Goal: Task Accomplishment & Management: Manage account settings

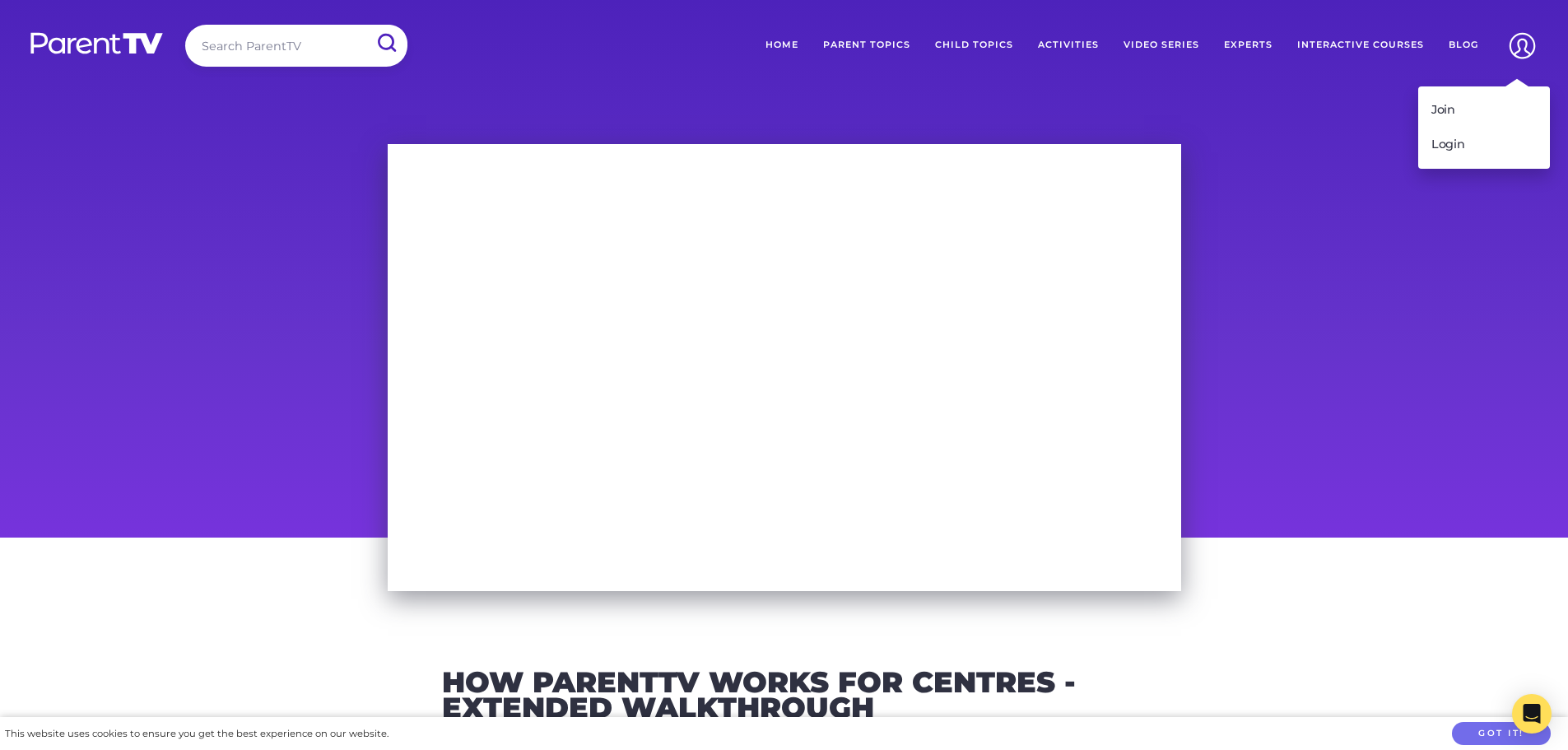
click at [1519, 43] on img at bounding box center [1522, 45] width 42 height 42
click at [1443, 149] on link "Login" at bounding box center [1484, 144] width 132 height 35
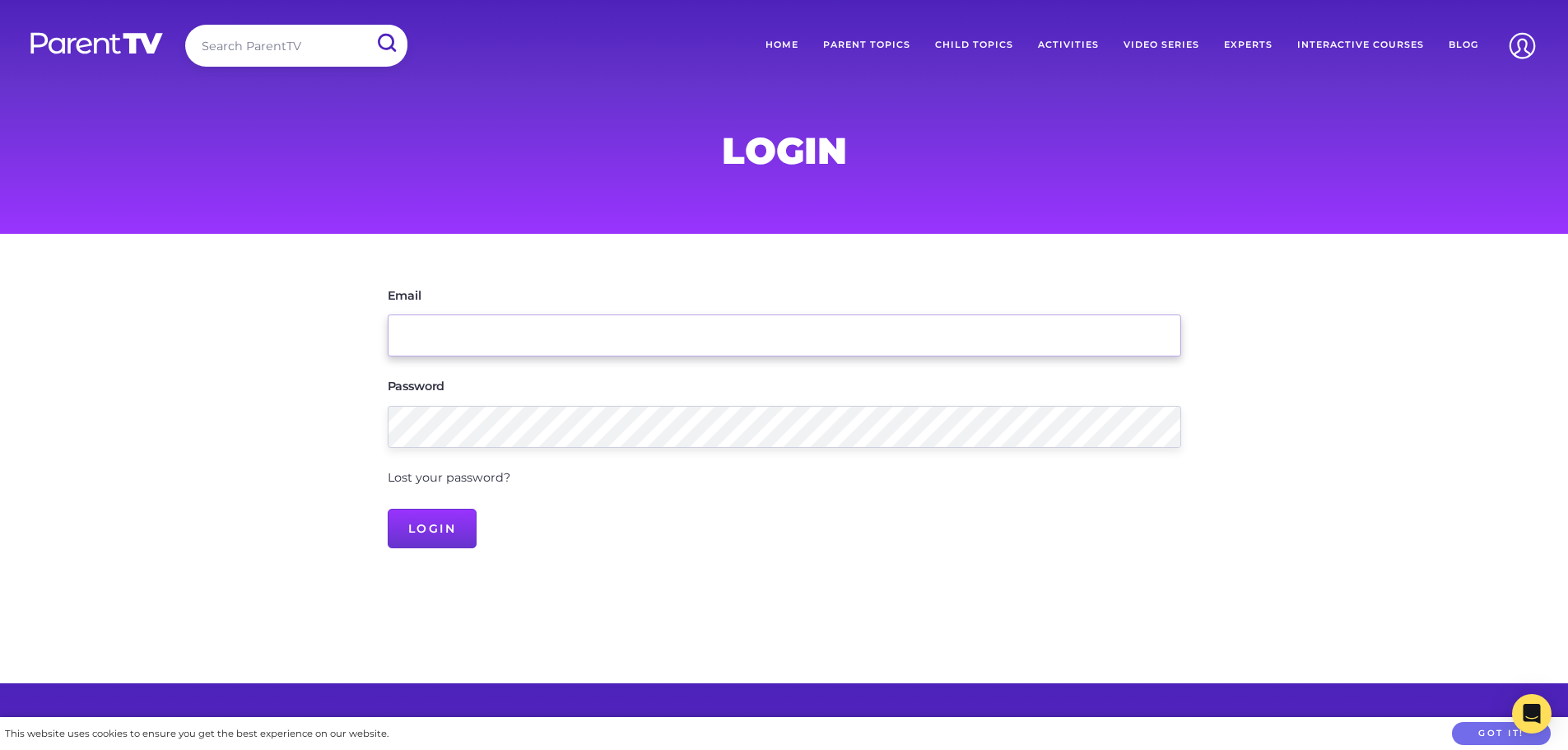
click at [454, 335] on input "Email" at bounding box center [784, 335] width 793 height 42
type input "team@cressyroad.nsw.edu.au"
click at [388, 509] on input "Login" at bounding box center [432, 528] width 90 height 39
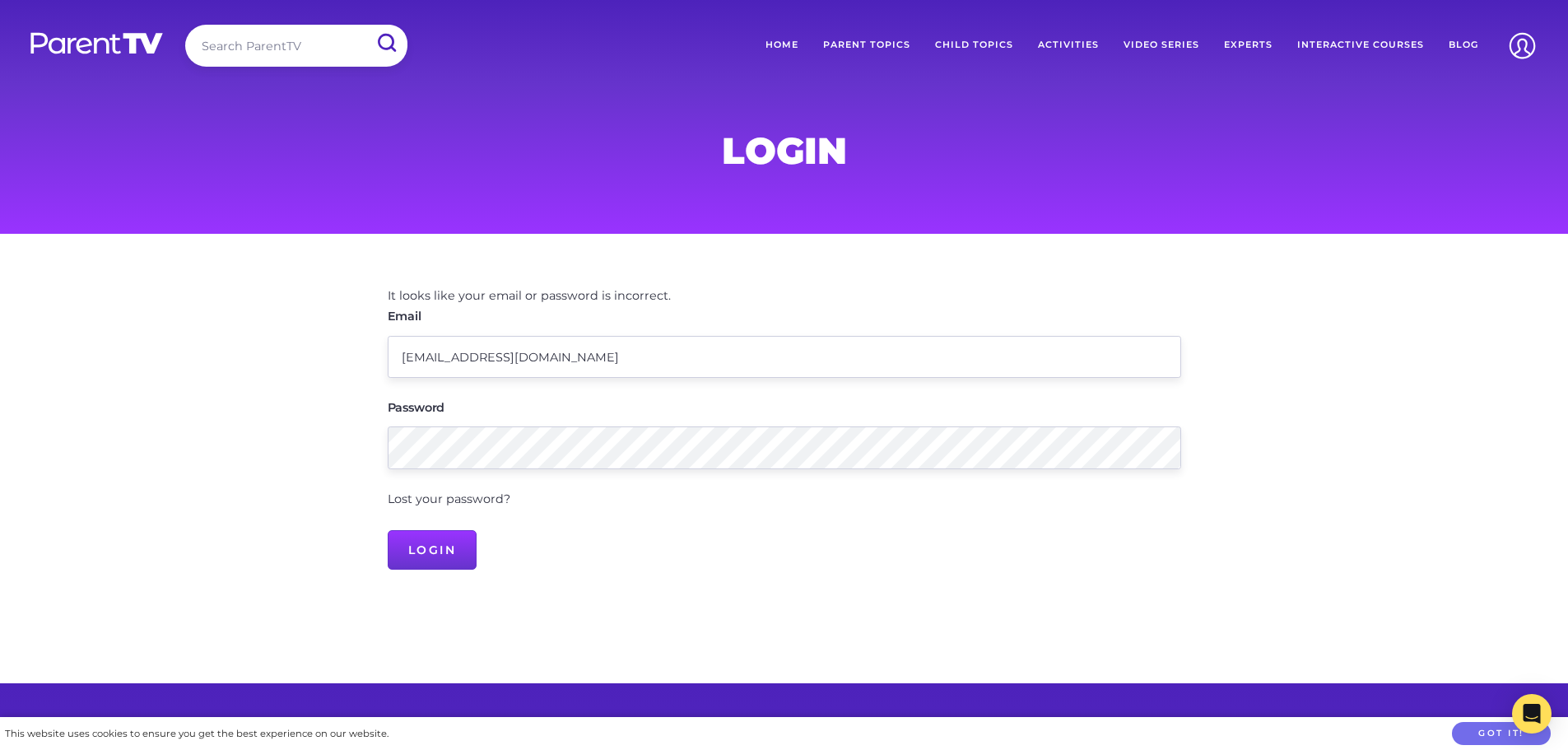
click at [444, 498] on link "Lost your password?" at bounding box center [449, 499] width 123 height 15
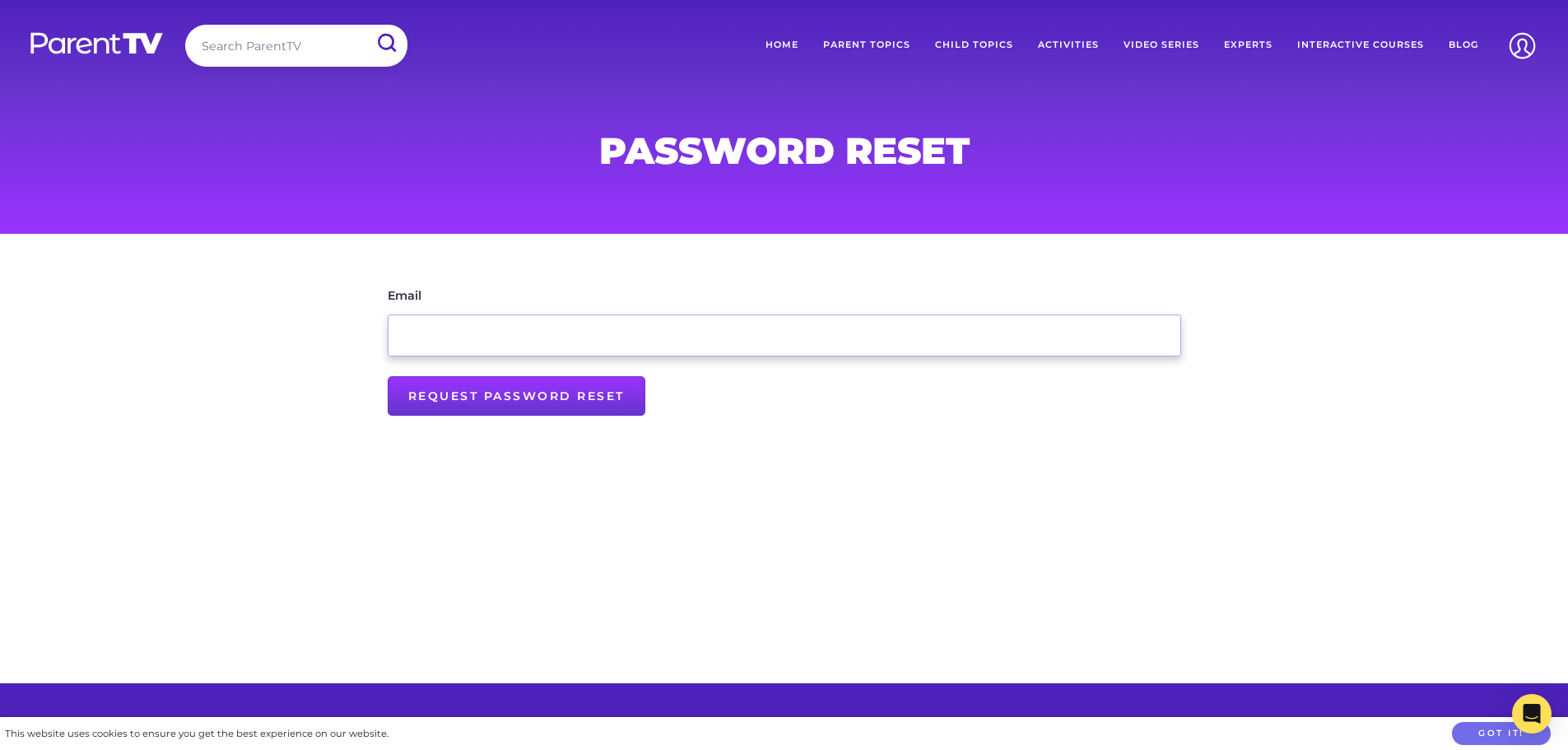
click at [449, 347] on input "Email" at bounding box center [784, 335] width 793 height 42
type input "[EMAIL_ADDRESS][DOMAIN_NAME]"
click at [454, 392] on input "Request Password Reset" at bounding box center [517, 396] width 258 height 39
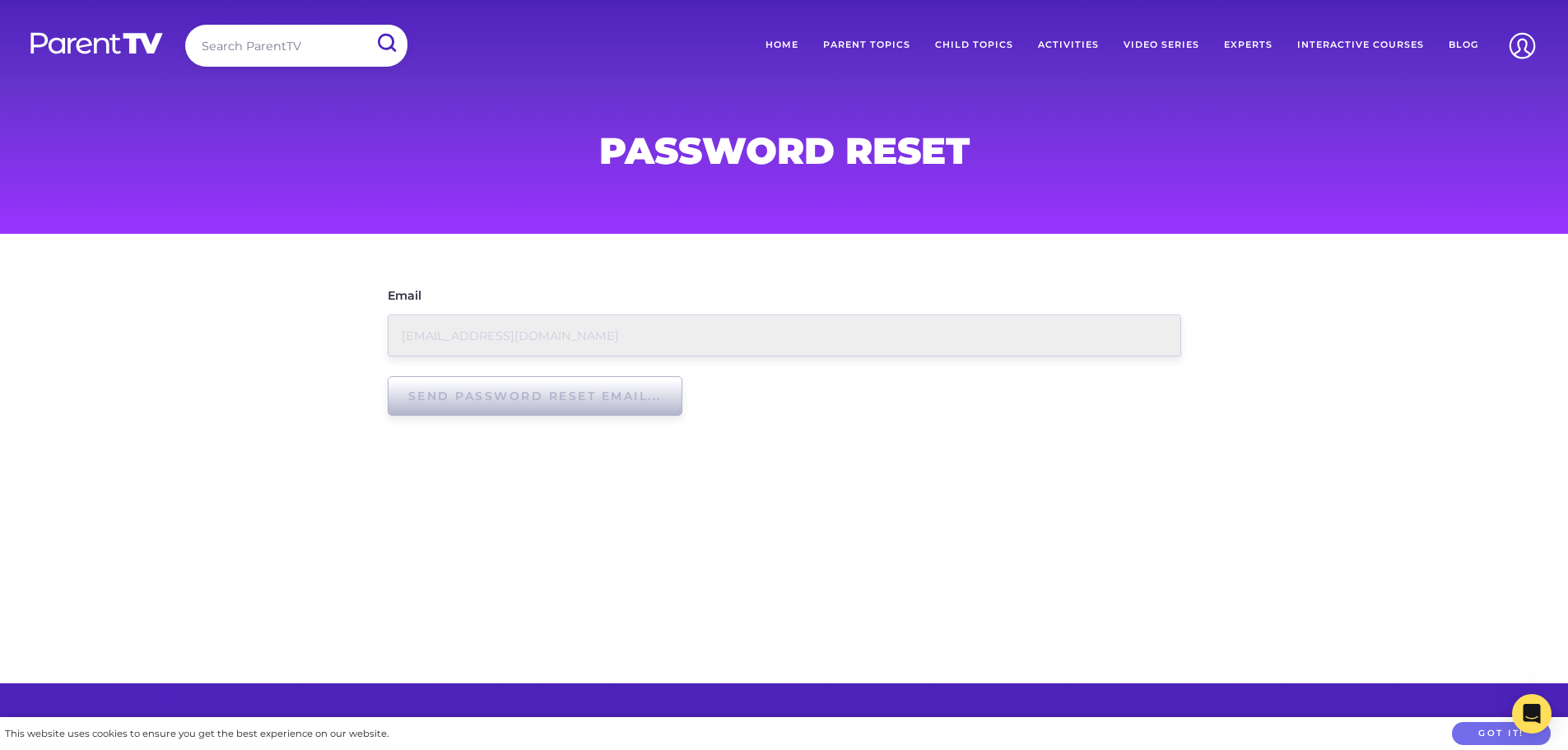
type input "Request Password Reset"
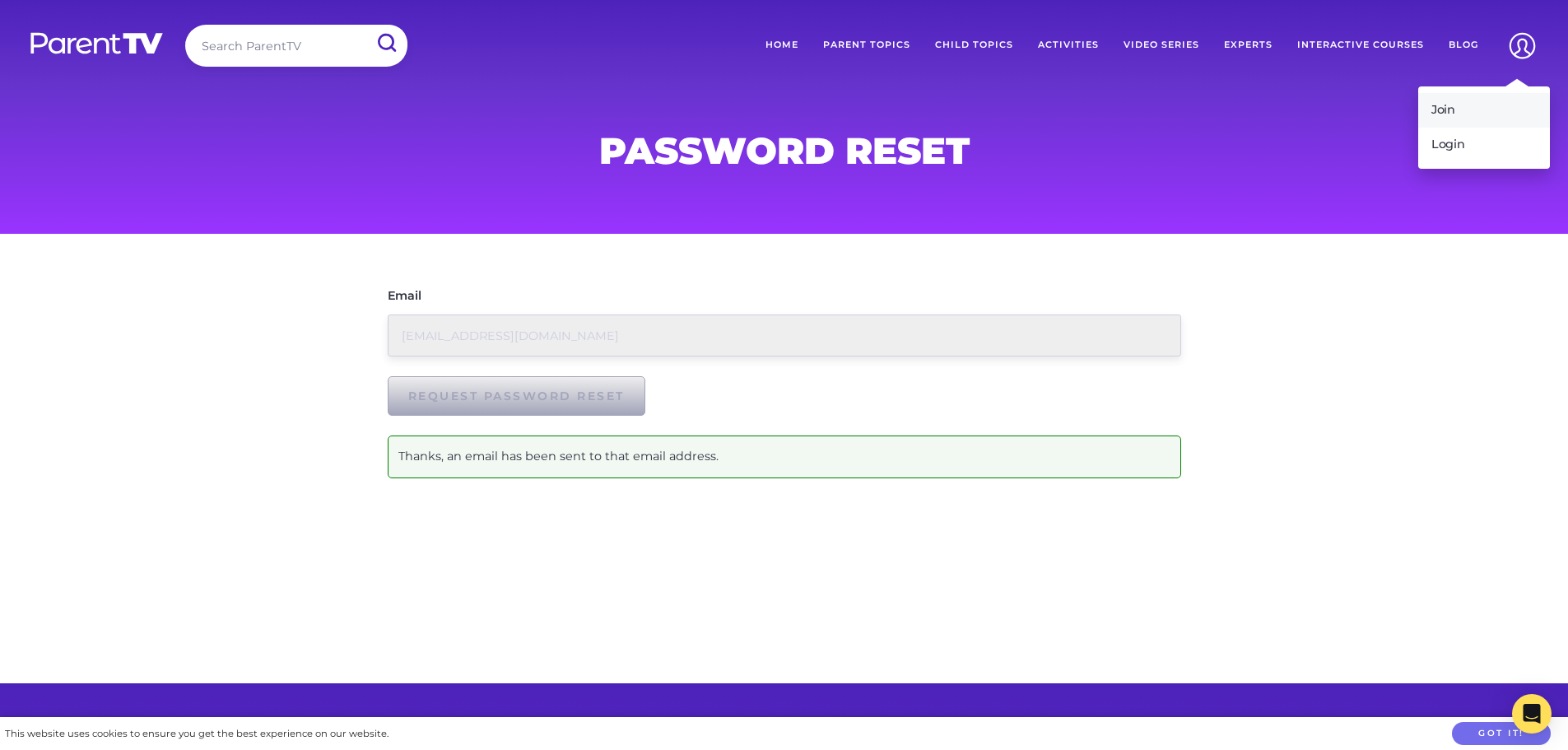
click at [1438, 116] on link "Join" at bounding box center [1484, 110] width 132 height 35
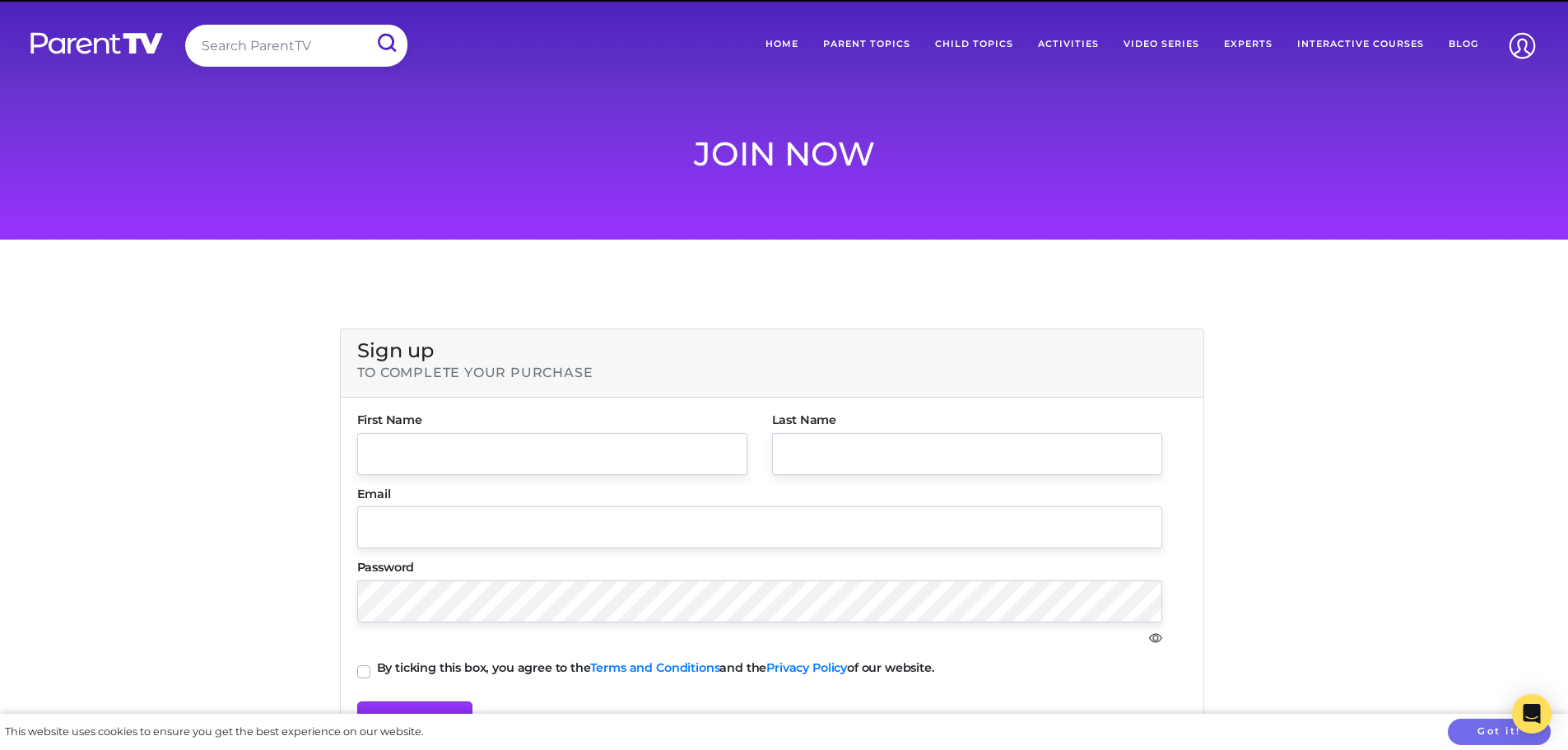
click at [1518, 56] on img at bounding box center [1522, 45] width 42 height 42
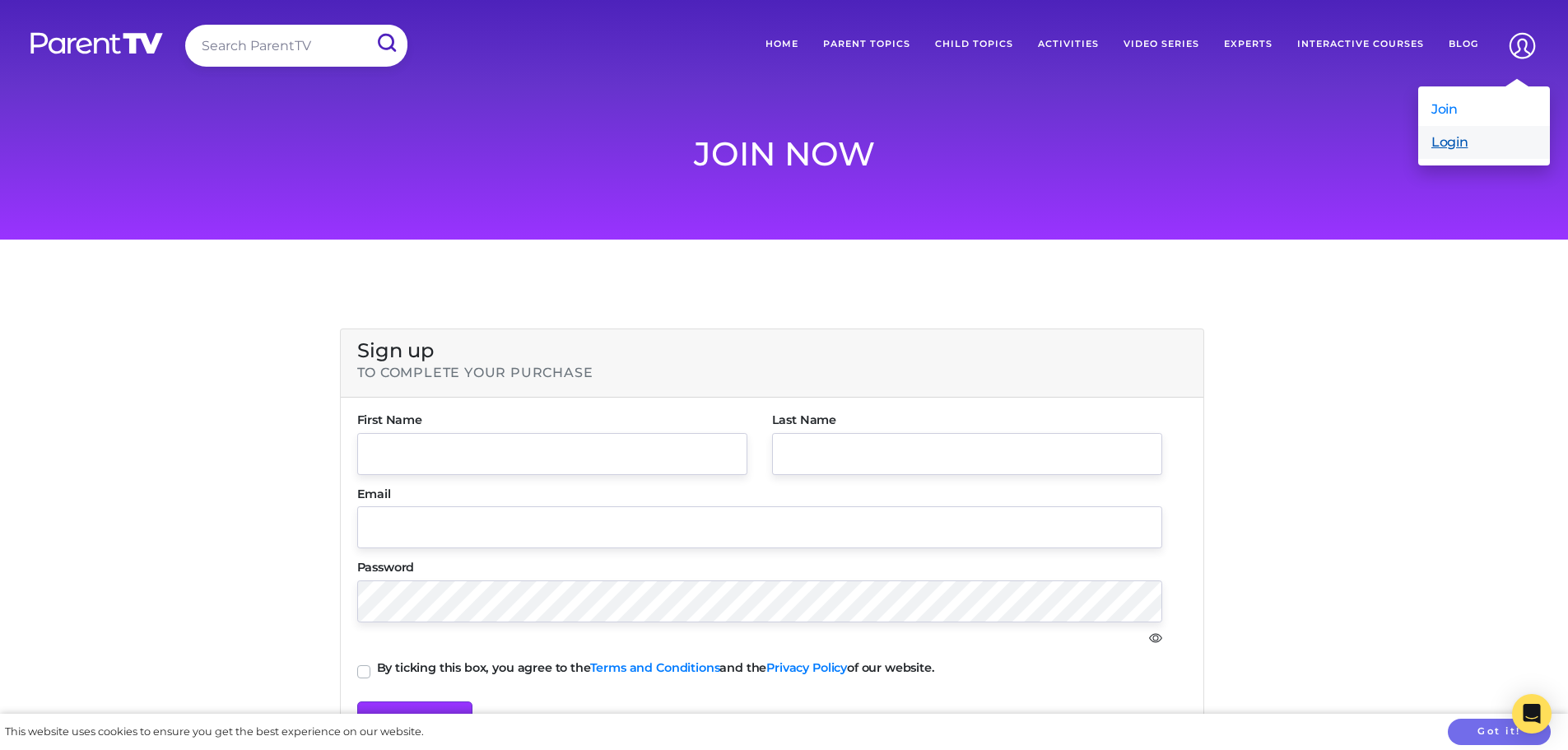
click at [1439, 152] on link "Login" at bounding box center [1484, 142] width 132 height 33
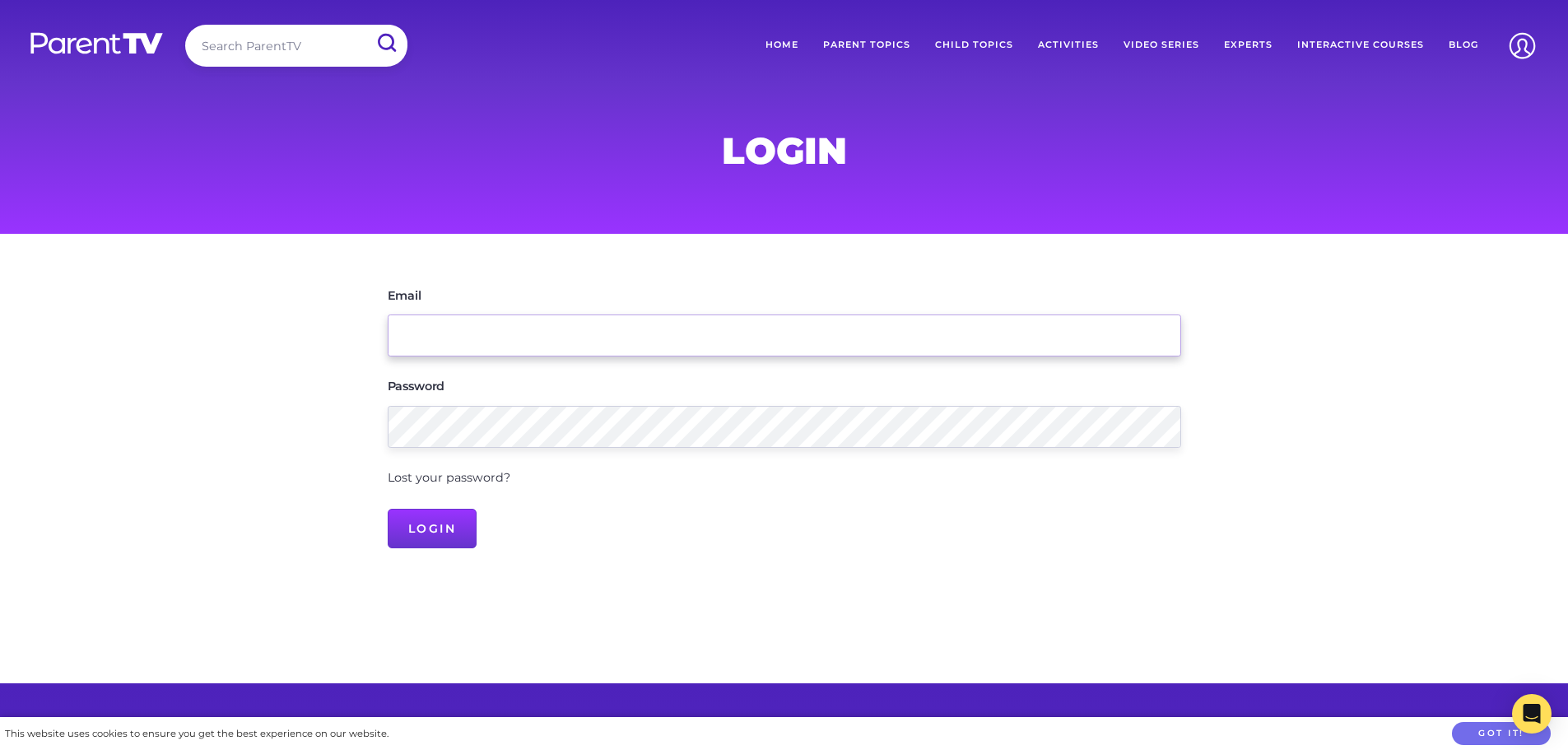
click at [478, 328] on input "Email" at bounding box center [784, 335] width 793 height 42
click at [1311, 253] on main "Email Password Lost your password? Login" at bounding box center [784, 459] width 1568 height 450
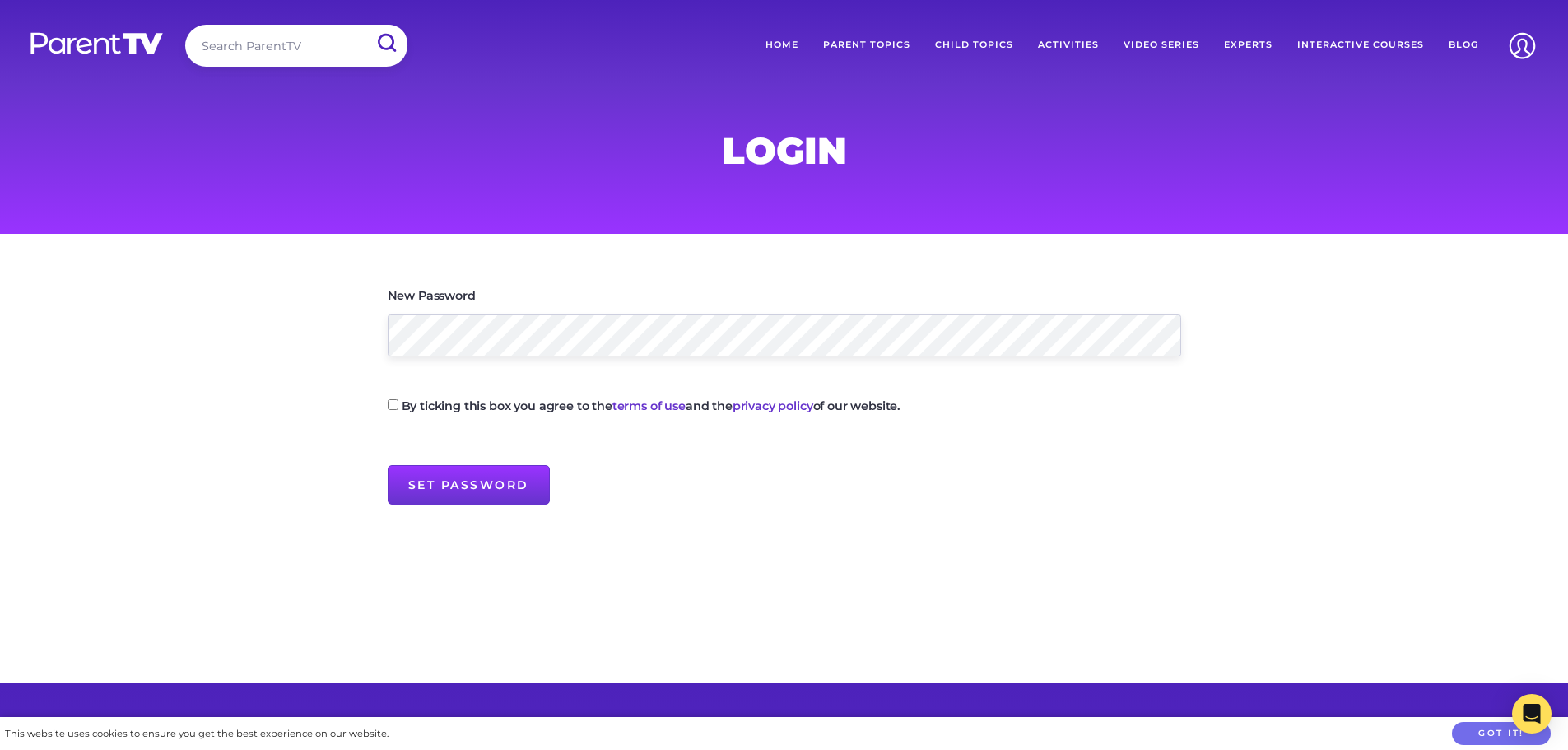
click at [394, 404] on input "By ticking this box you agree to the terms of use and the privacy policy of our…" at bounding box center [393, 405] width 11 height 11
checkbox input "true"
click at [474, 487] on input "Set Password" at bounding box center [469, 485] width 162 height 39
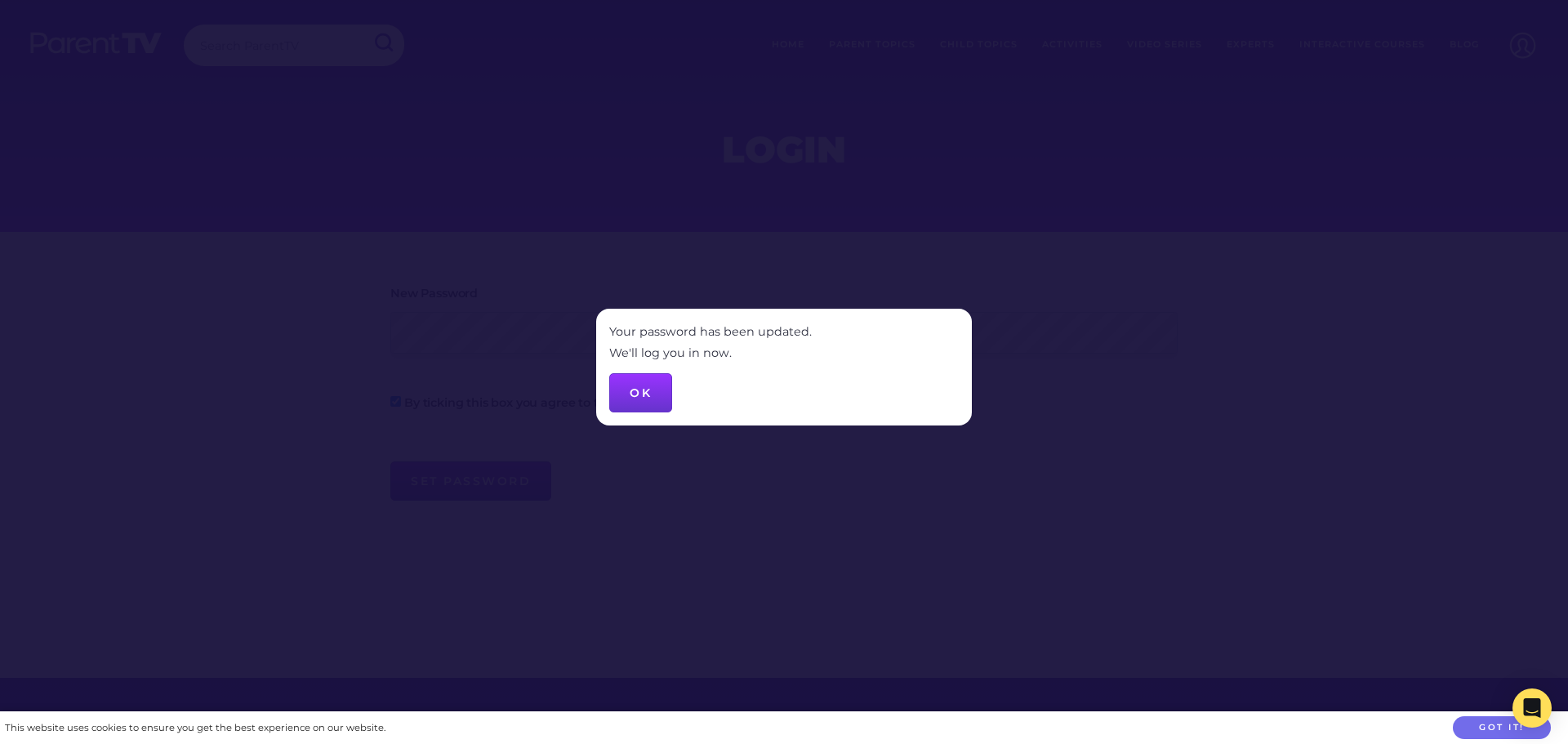
click at [636, 396] on button "OK" at bounding box center [641, 393] width 63 height 39
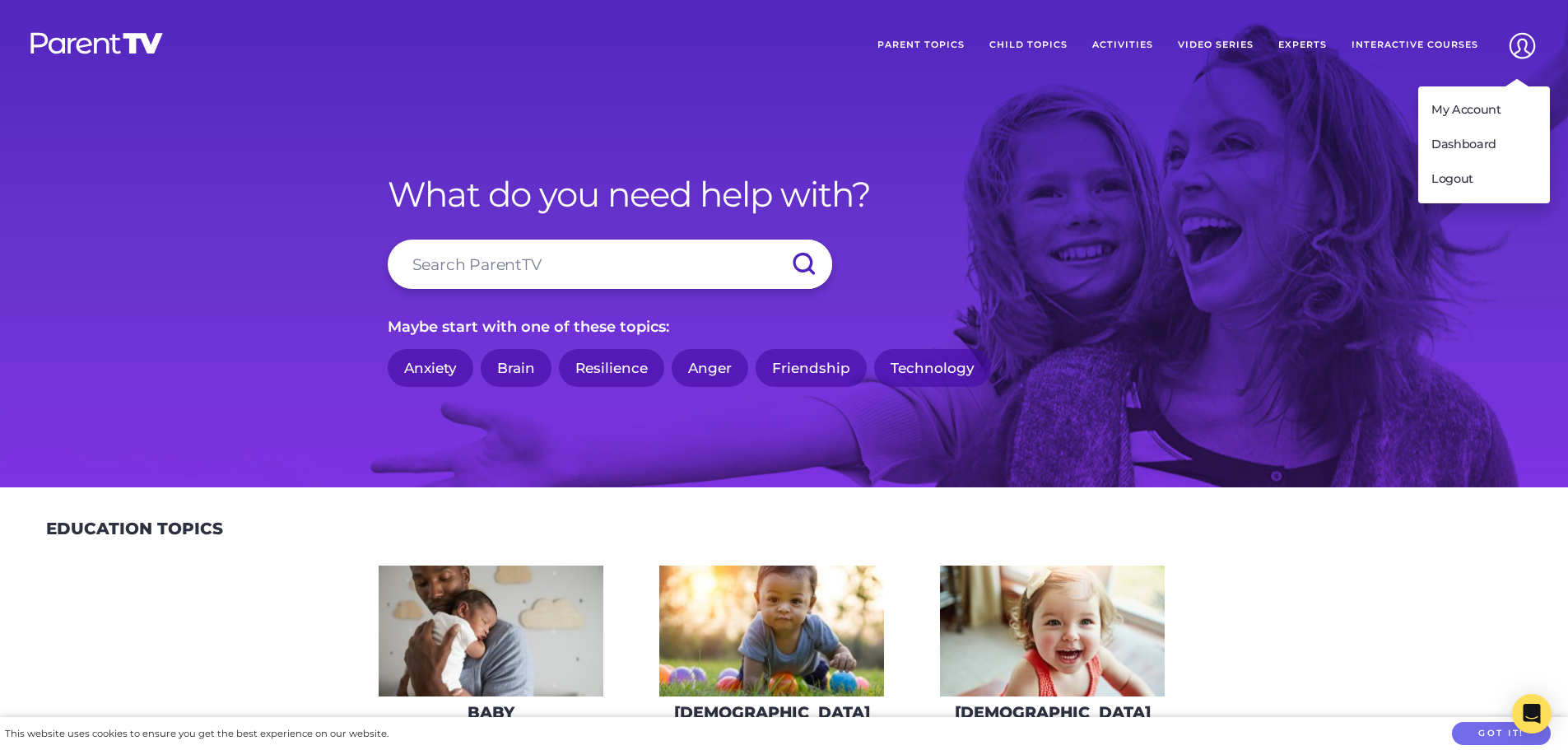
click at [1511, 50] on img at bounding box center [1522, 45] width 42 height 42
click at [1481, 140] on link "Dashboard" at bounding box center [1484, 144] width 132 height 35
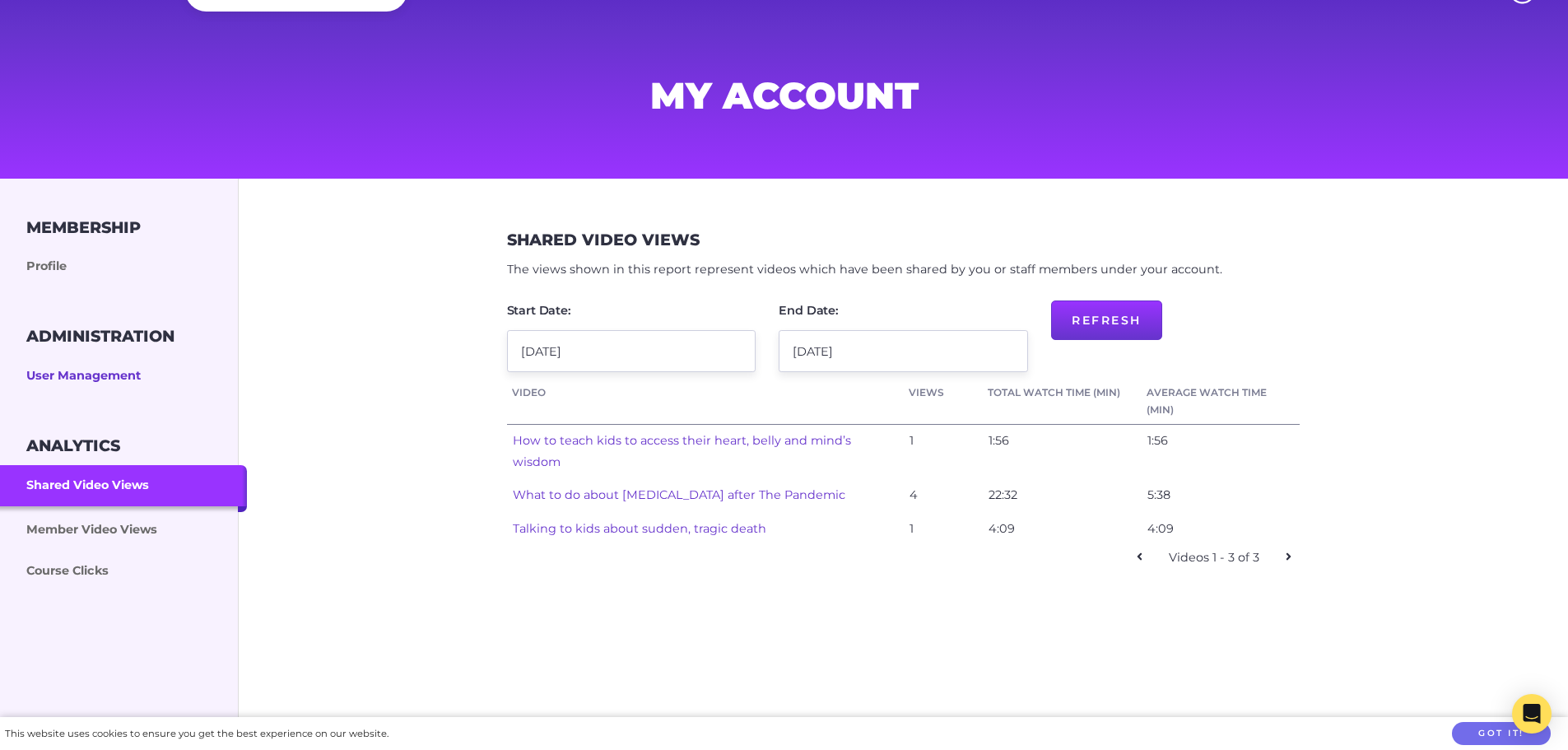
scroll to position [83, 0]
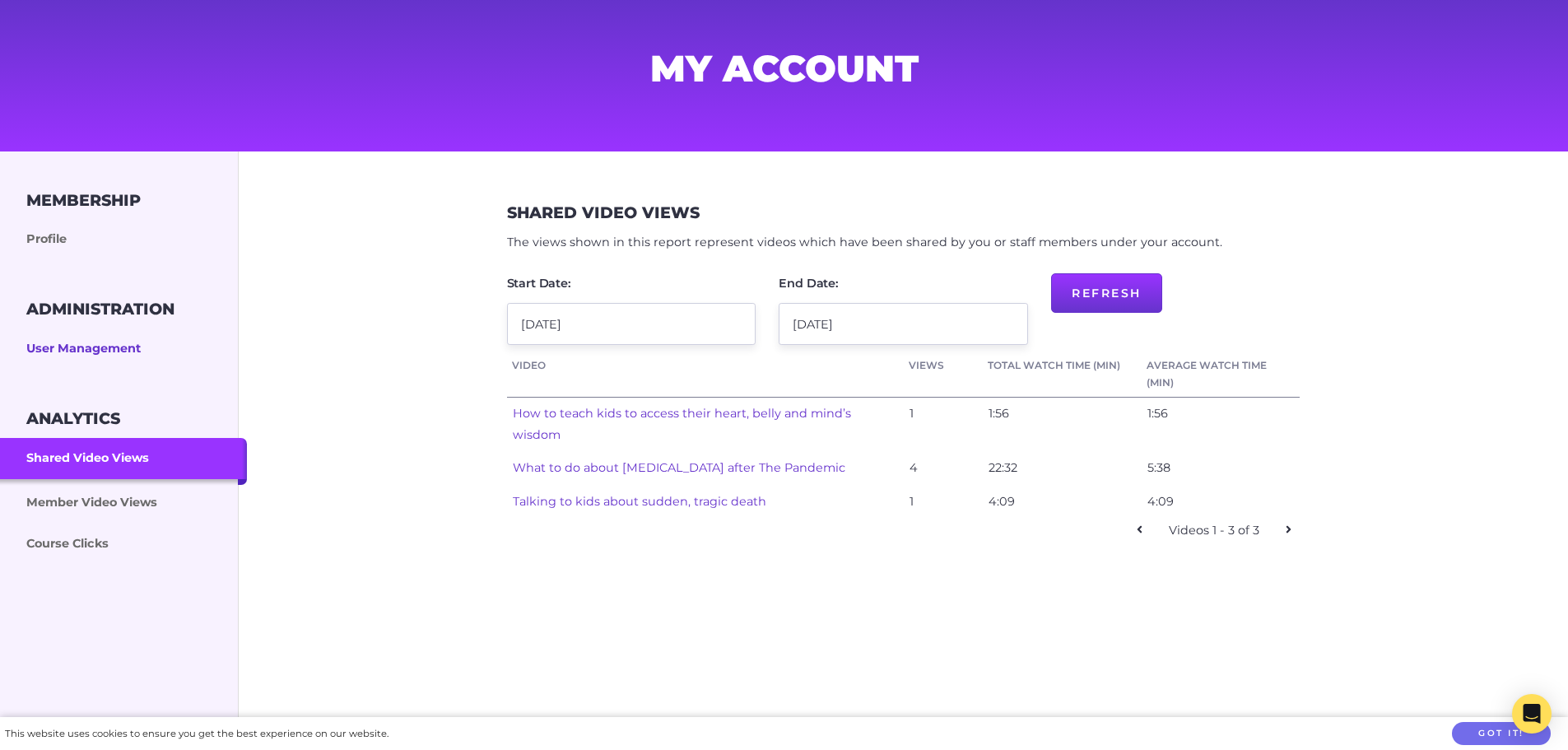
click at [94, 349] on link "User Management" at bounding box center [124, 349] width 247 height 41
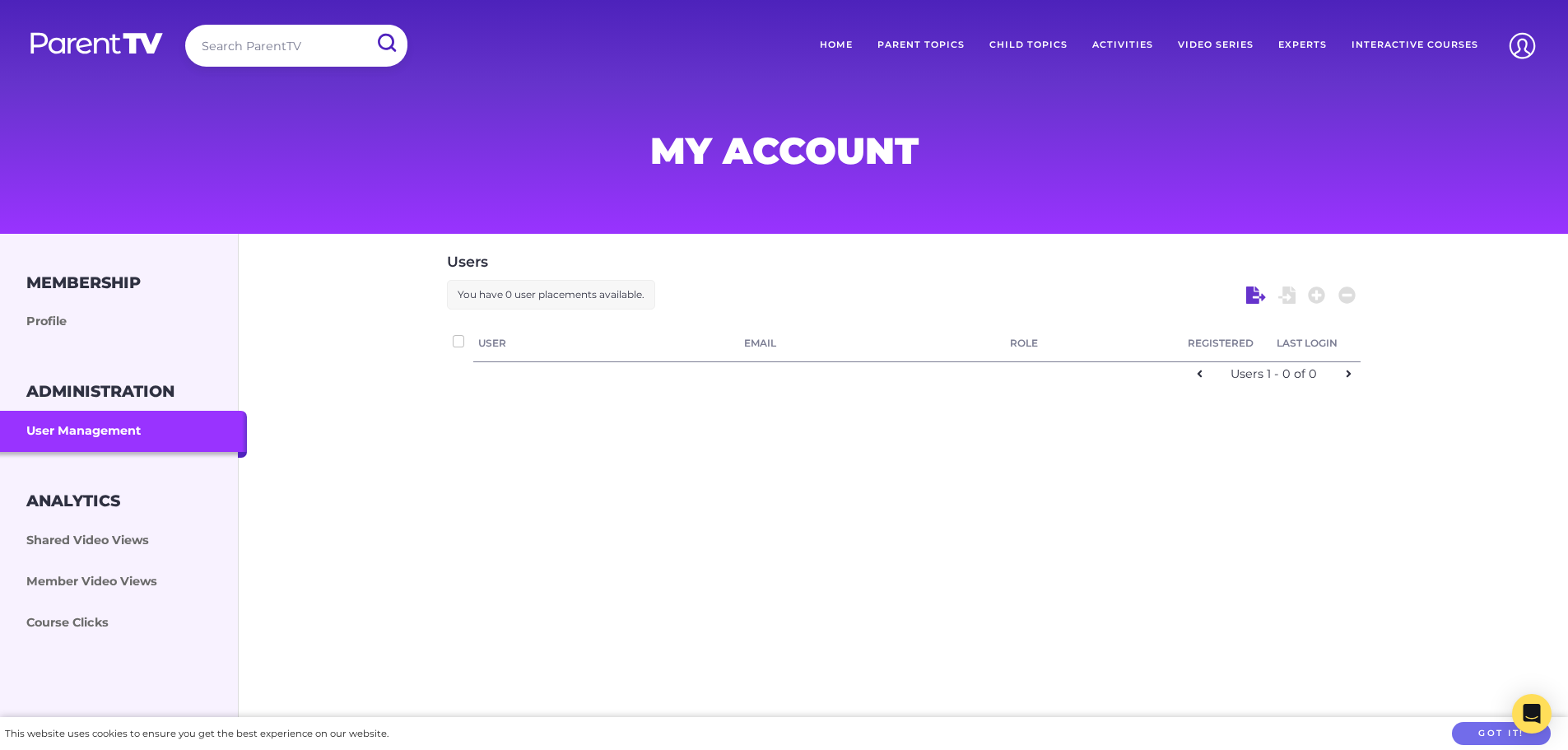
checkbox input "false"
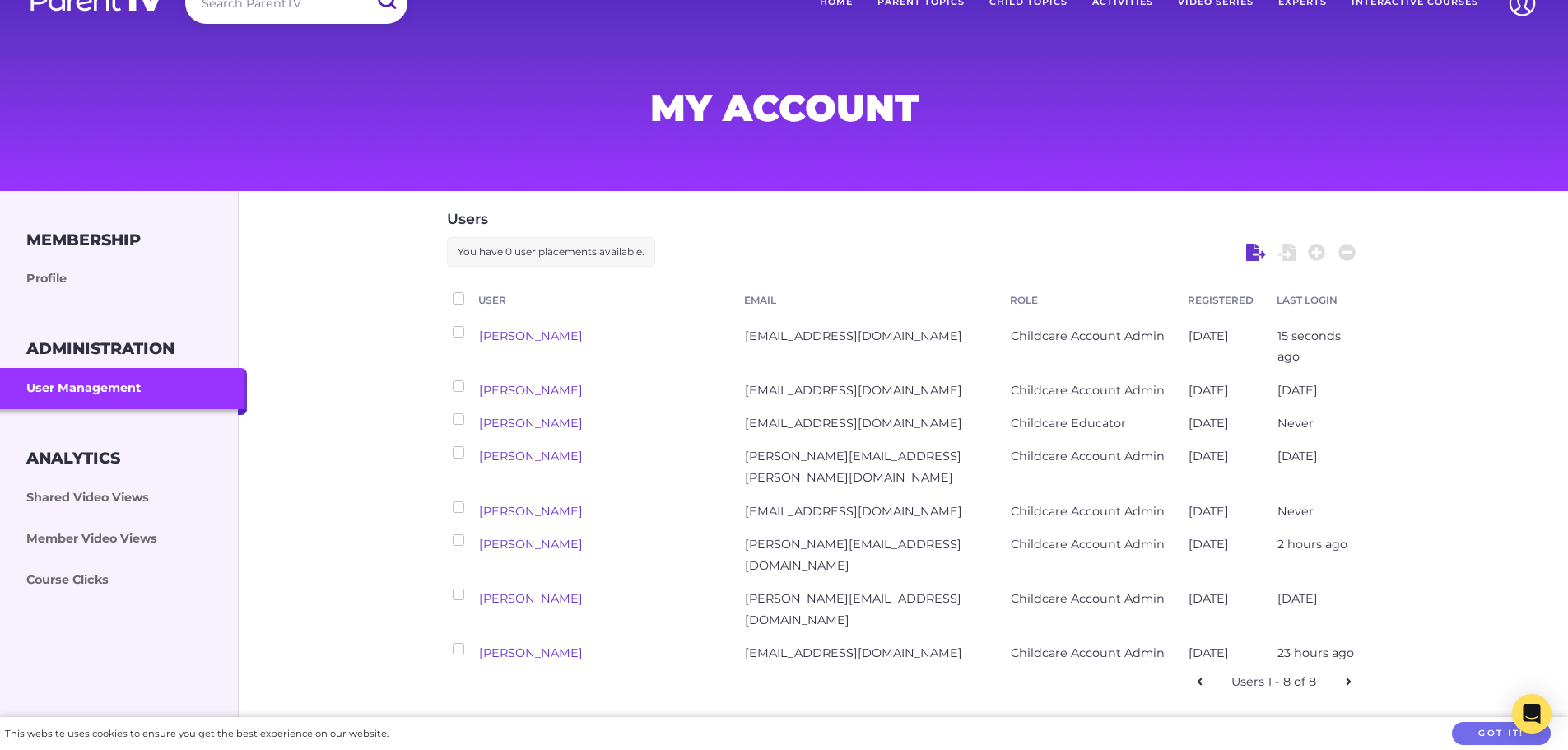
scroll to position [83, 0]
